Goal: Find specific page/section: Find specific page/section

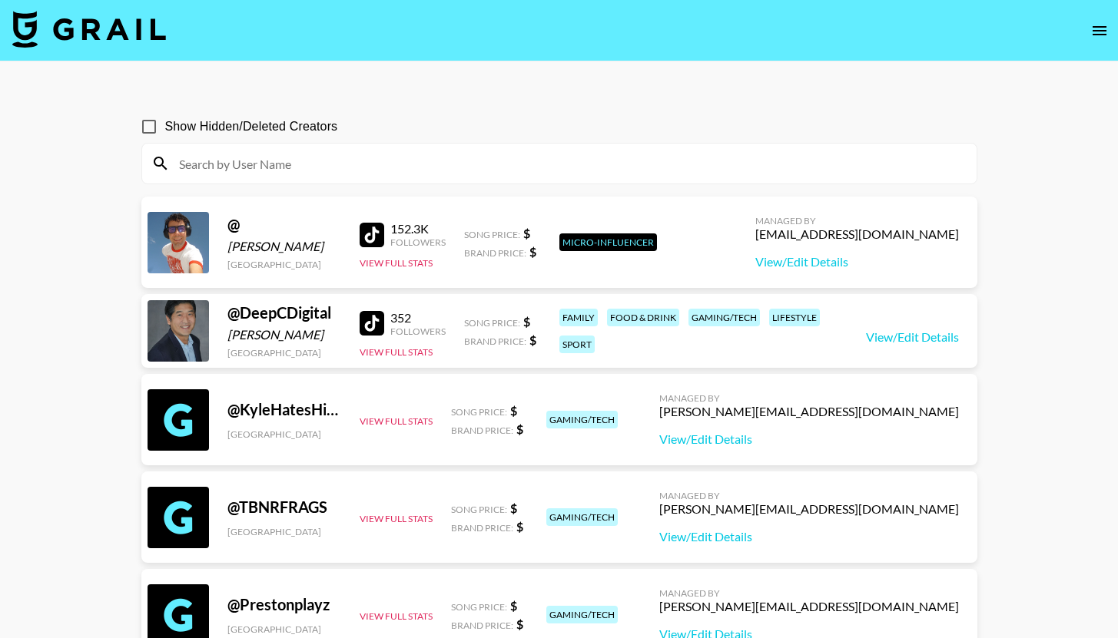
click at [294, 175] on input at bounding box center [568, 163] width 797 height 25
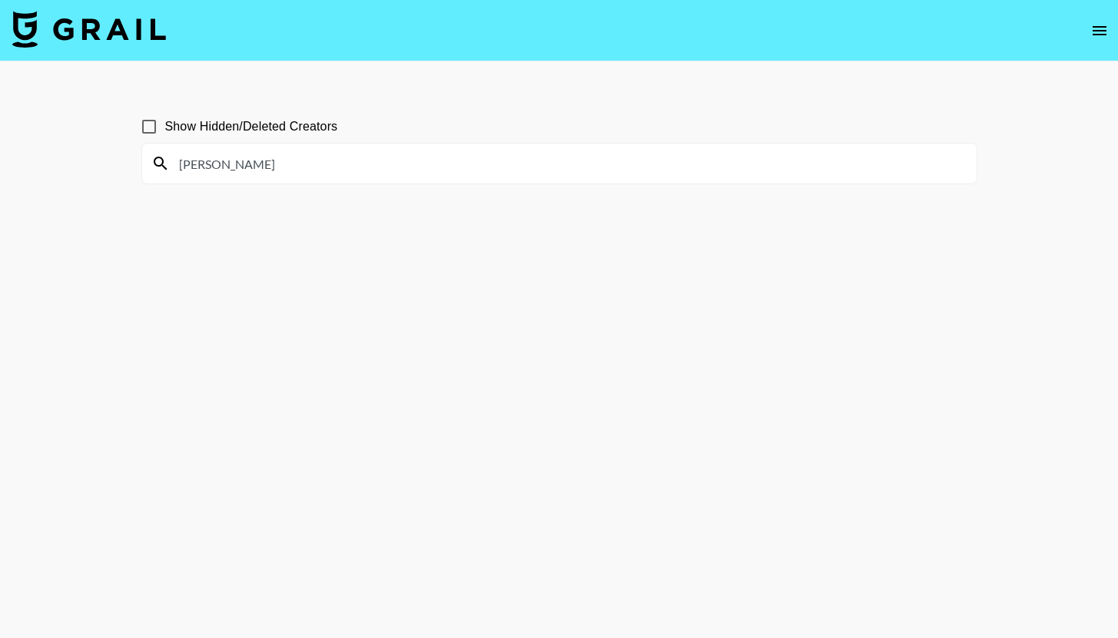
type input "[PERSON_NAME]"
drag, startPoint x: 349, startPoint y: 157, endPoint x: 71, endPoint y: 145, distance: 278.4
click at [71, 145] on main "Show Hidden/Deleted Creators [PERSON_NAME]" at bounding box center [559, 355] width 1118 height 589
drag, startPoint x: 299, startPoint y: 161, endPoint x: 118, endPoint y: 161, distance: 181.3
click at [118, 161] on main "Show Hidden/Deleted Creators [PERSON_NAME]" at bounding box center [559, 355] width 1118 height 589
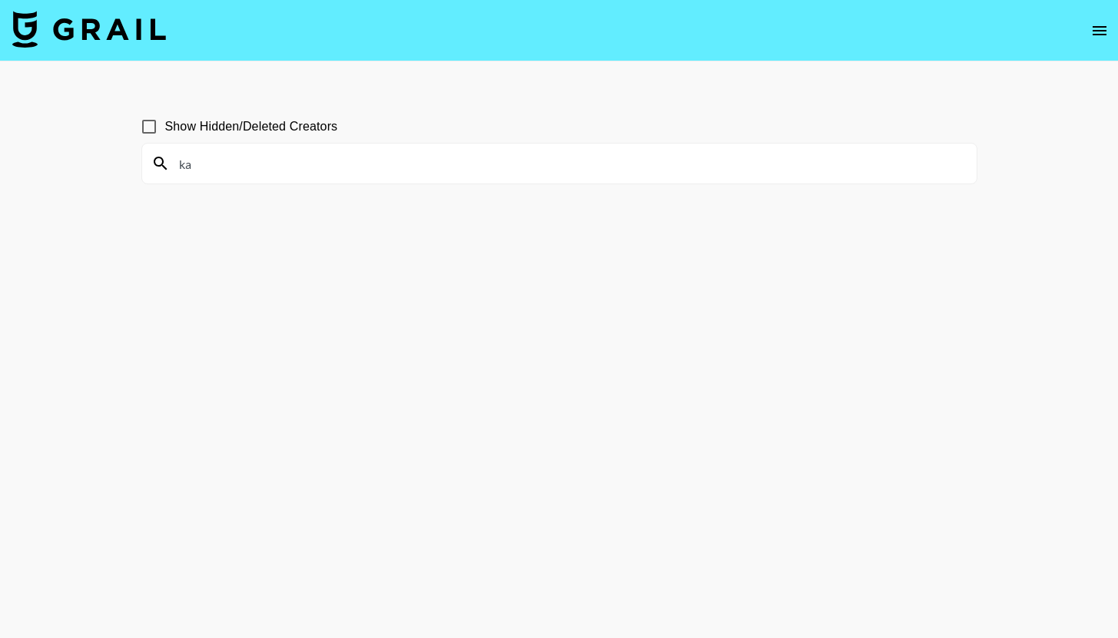
type input "k"
drag, startPoint x: 226, startPoint y: 160, endPoint x: 93, endPoint y: 161, distance: 132.9
click at [93, 161] on main "Show Hidden/Deleted Creators bellaw" at bounding box center [559, 355] width 1118 height 589
drag, startPoint x: 225, startPoint y: 158, endPoint x: 107, endPoint y: 158, distance: 118.3
click at [107, 158] on main "Show Hidden/Deleted Creators gillian" at bounding box center [559, 355] width 1118 height 589
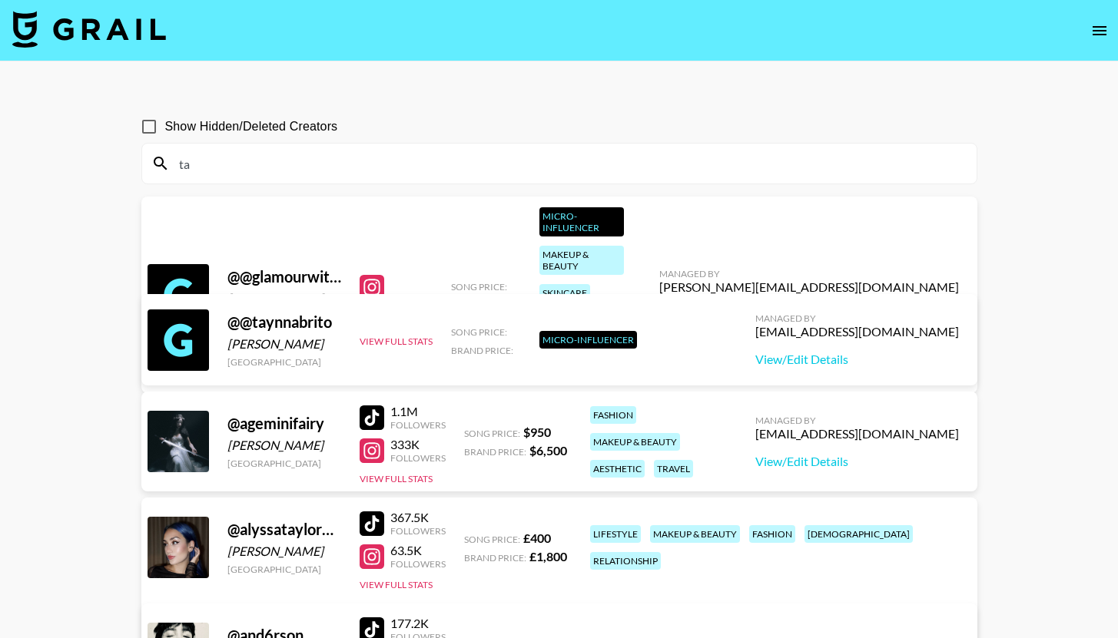
type input "t"
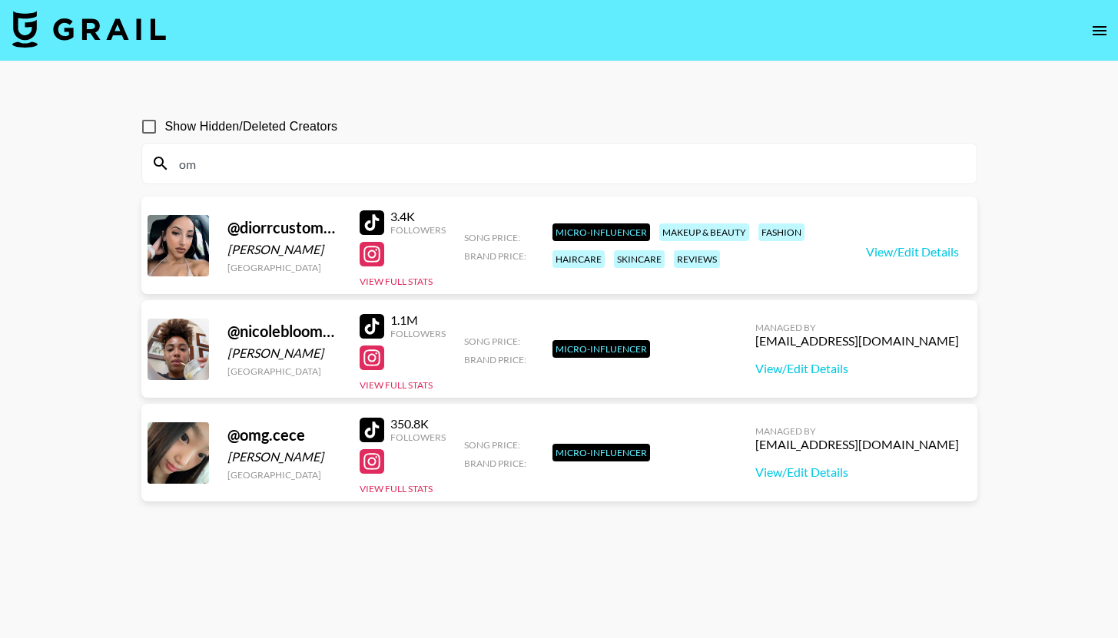
type input "o"
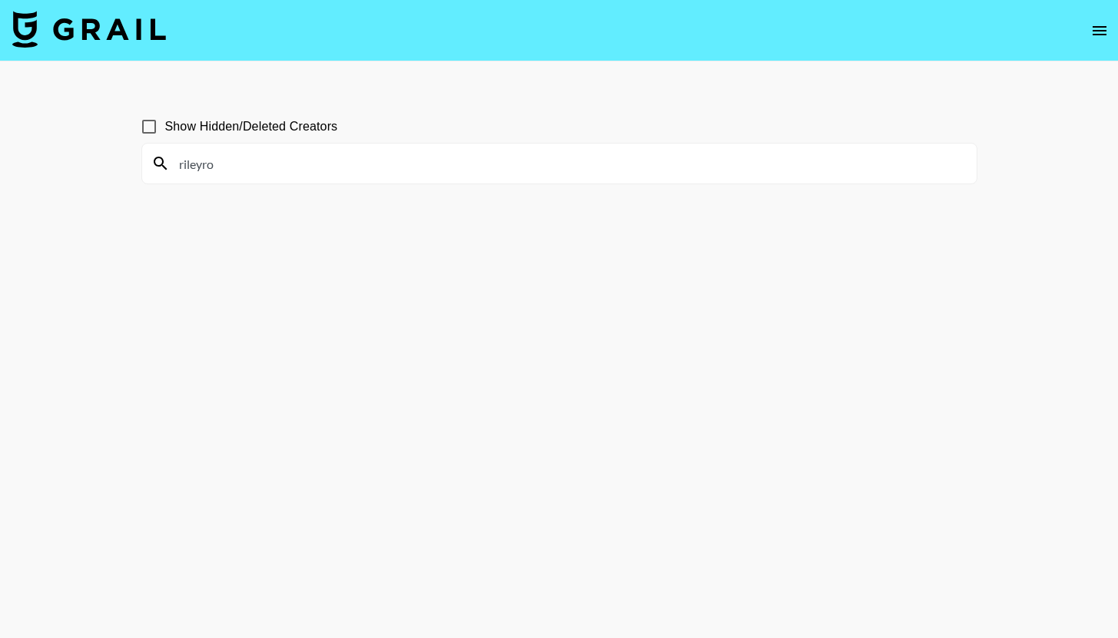
drag, startPoint x: 220, startPoint y: 169, endPoint x: 2, endPoint y: 134, distance: 221.0
click at [2, 134] on main "Show Hidden/Deleted Creators rileyro" at bounding box center [559, 355] width 1118 height 589
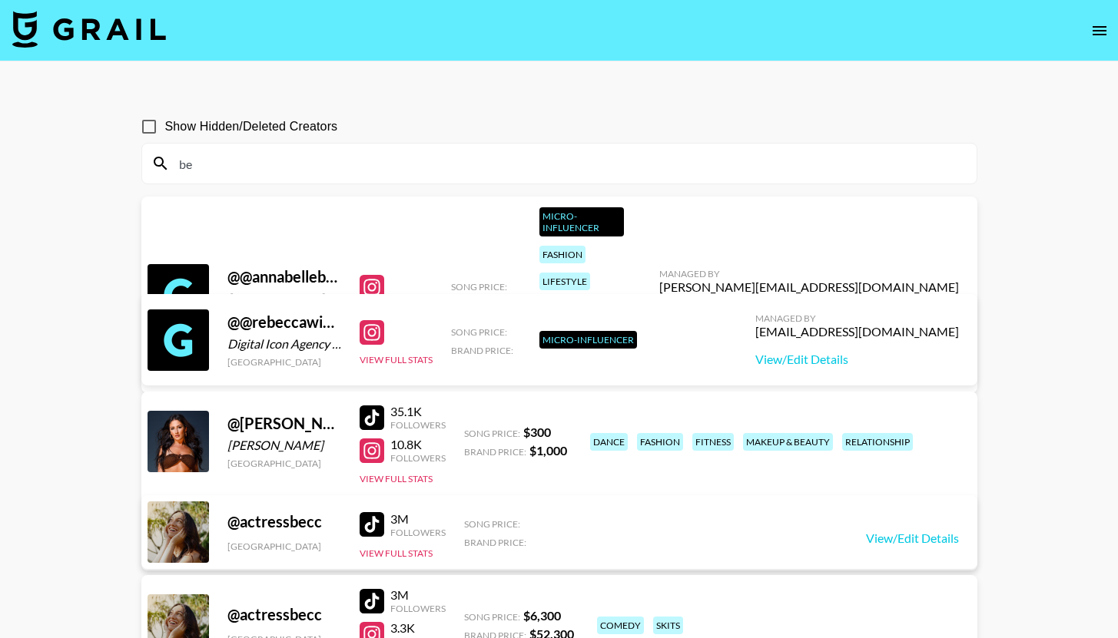
type input "b"
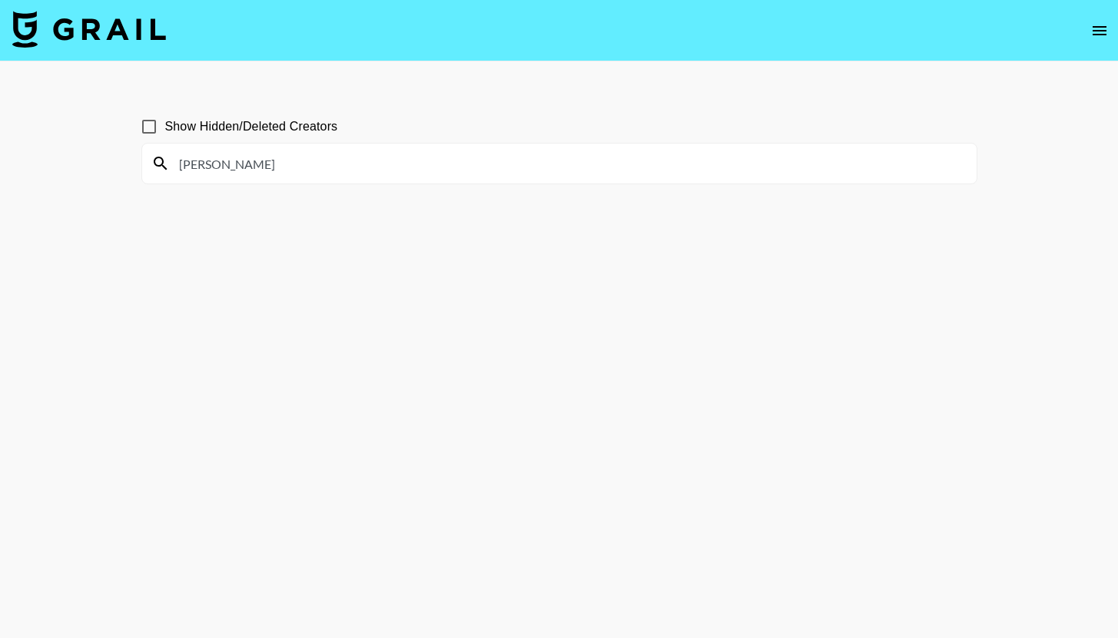
drag, startPoint x: 231, startPoint y: 161, endPoint x: 133, endPoint y: 161, distance: 98.3
click at [129, 161] on div "Show Hidden/Deleted Creators [PERSON_NAME]" at bounding box center [559, 355] width 860 height 515
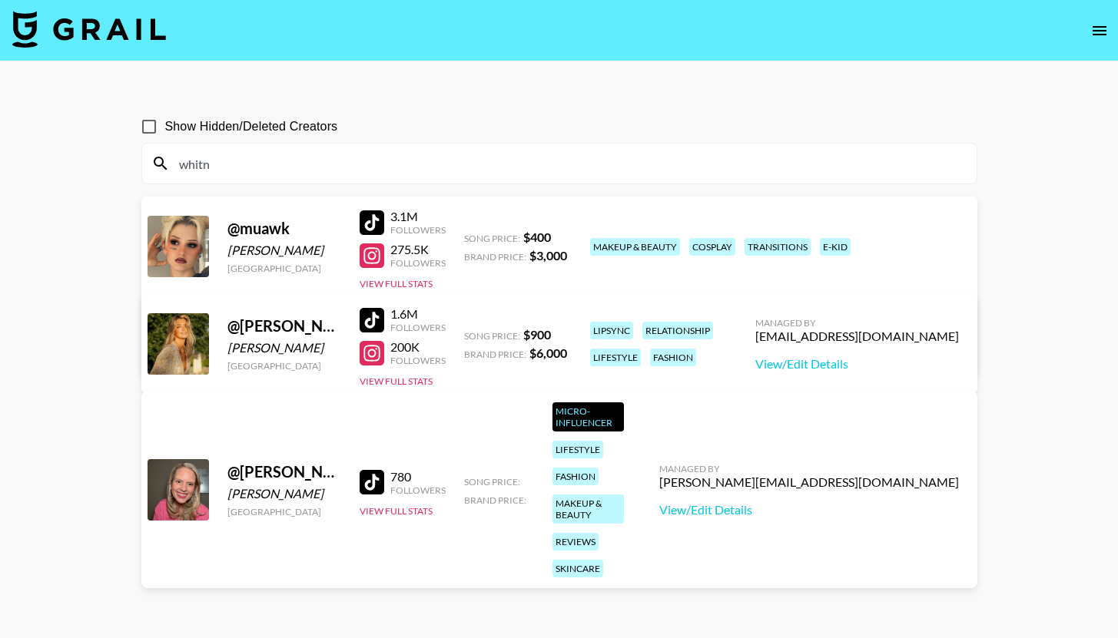
type input "whitn"
